Goal: Information Seeking & Learning: Learn about a topic

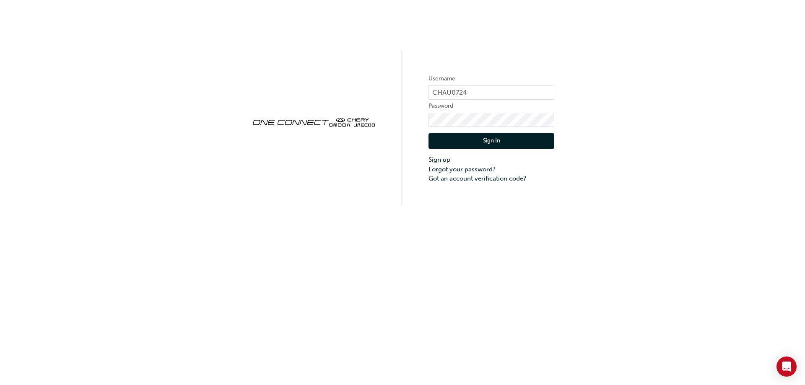
click at [470, 142] on button "Sign In" at bounding box center [492, 141] width 126 height 16
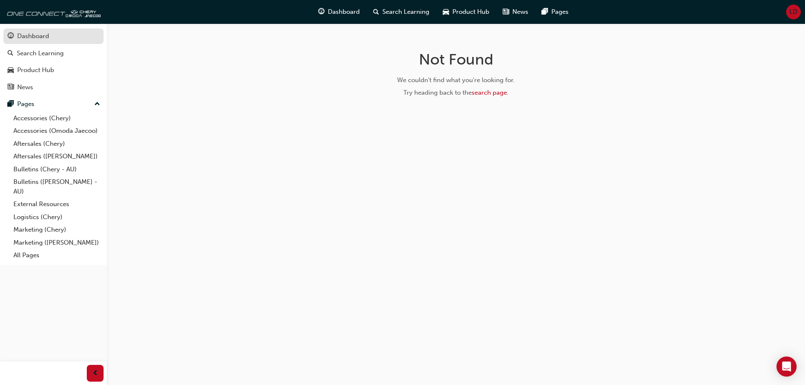
click at [37, 34] on div "Dashboard" at bounding box center [33, 36] width 32 height 10
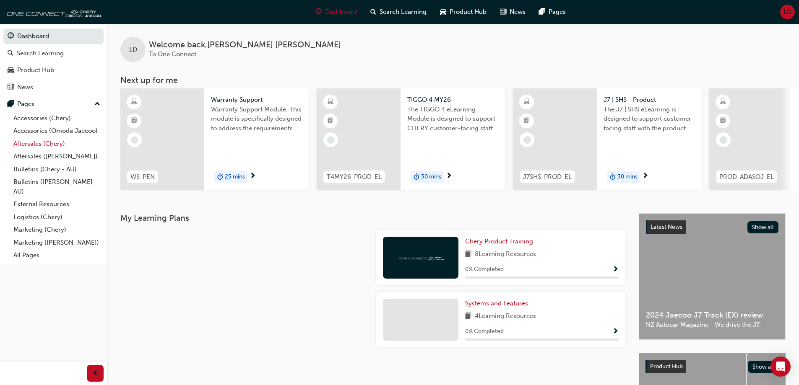
click at [36, 138] on link "Aftersales (Chery)" at bounding box center [57, 144] width 94 height 13
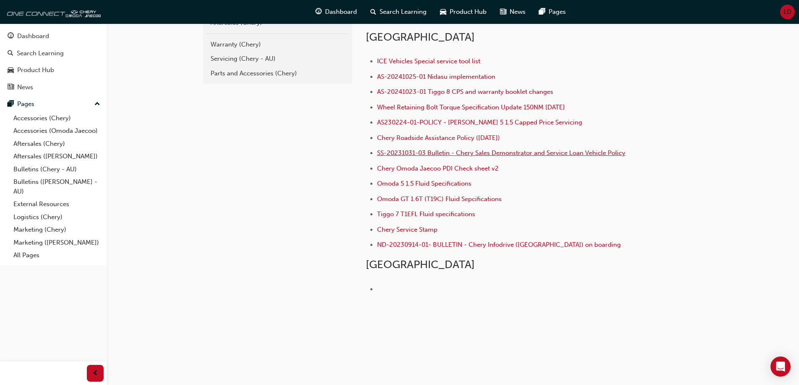
scroll to position [122, 0]
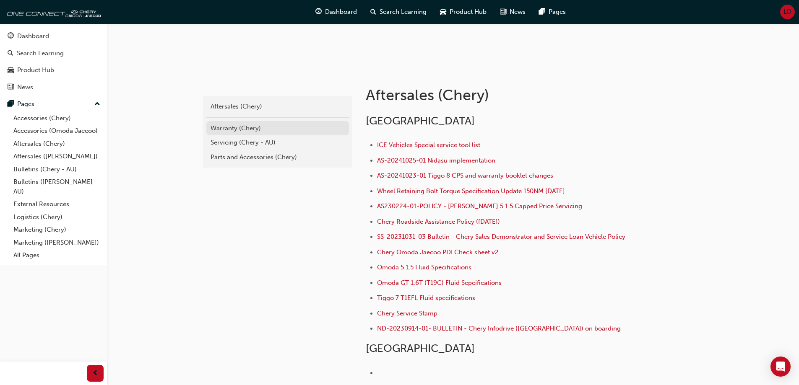
click at [229, 128] on div "Warranty (Chery)" at bounding box center [278, 129] width 134 height 10
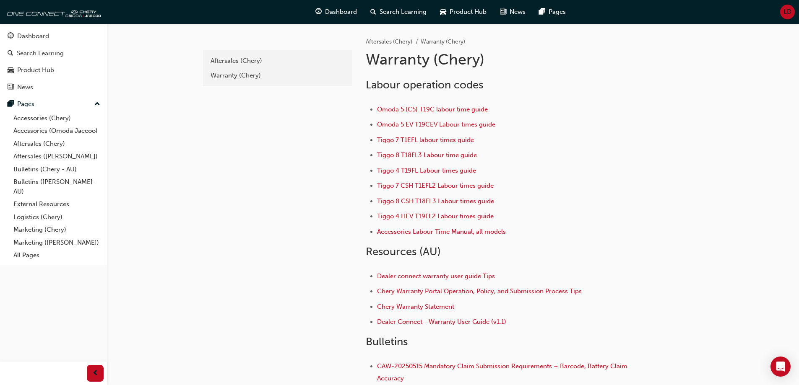
click at [453, 110] on span "Omoda 5 (C5) T19C labour time guide" at bounding box center [432, 110] width 111 height 8
